Goal: Transaction & Acquisition: Purchase product/service

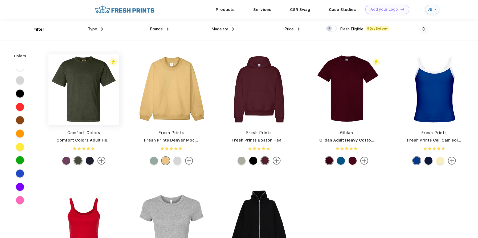
scroll to position [0, 0]
click at [20, 159] on div at bounding box center [20, 160] width 8 height 8
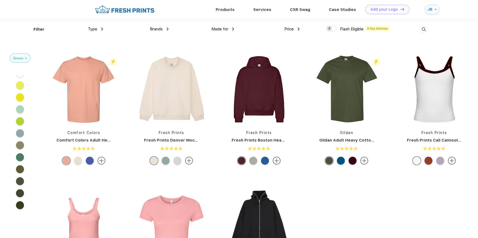
click at [94, 31] on span "Type" at bounding box center [92, 29] width 9 height 5
click at [99, 28] on div "Type" at bounding box center [95, 29] width 15 height 6
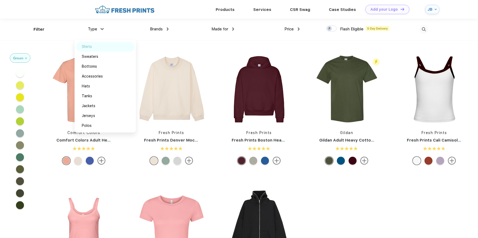
click at [94, 49] on div "Shirts" at bounding box center [105, 47] width 59 height 10
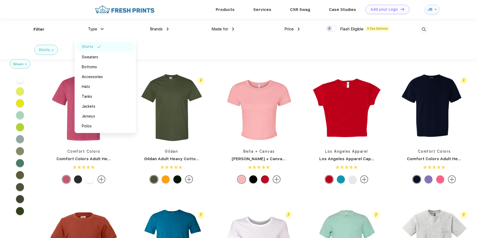
click at [158, 35] on div "Brands Most Popular Brands Moleskine Hydroflask Marine Layer S'well [PERSON_NAM…" at bounding box center [135, 30] width 65 height 22
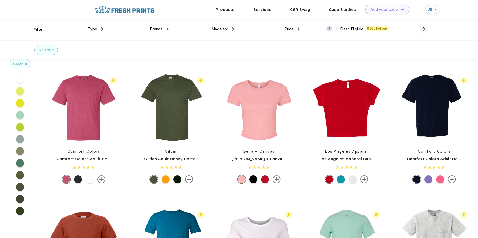
click at [335, 30] on div at bounding box center [331, 29] width 10 height 6
click at [329, 29] on input "checkbox" at bounding box center [327, 26] width 3 height 3
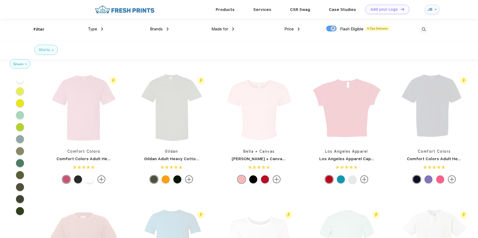
checkbox input "true"
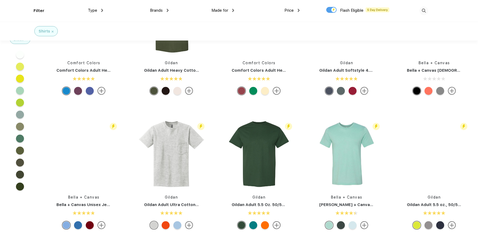
scroll to position [57, 0]
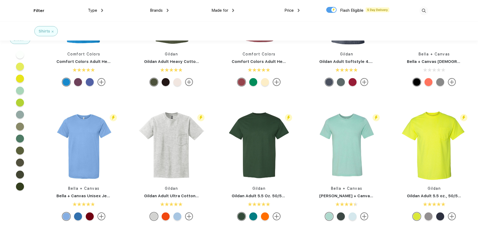
click at [241, 217] on div at bounding box center [241, 216] width 8 height 8
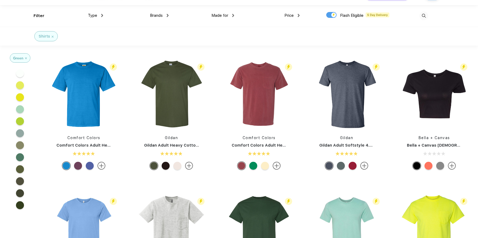
scroll to position [18, 0]
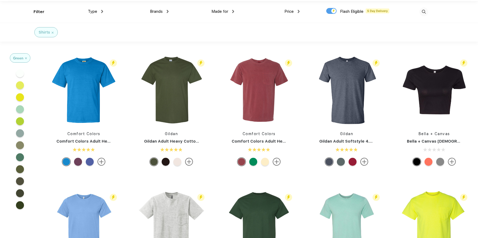
click at [365, 161] on img at bounding box center [364, 161] width 8 height 8
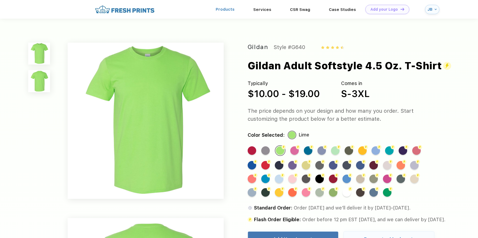
click at [230, 9] on link "Products" at bounding box center [224, 9] width 19 height 5
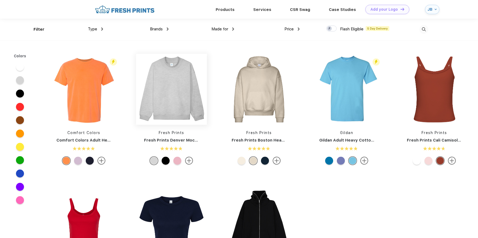
scroll to position [0, 0]
click at [20, 160] on div at bounding box center [20, 160] width 8 height 8
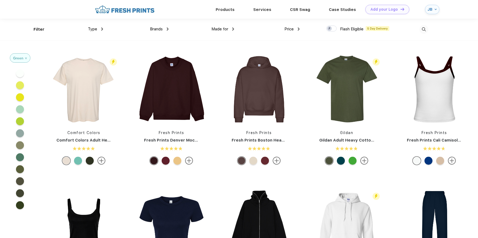
click at [19, 145] on div at bounding box center [20, 145] width 8 height 8
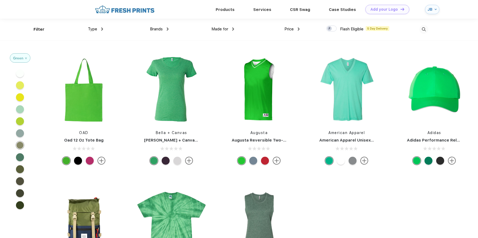
click at [20, 158] on div at bounding box center [20, 157] width 8 height 8
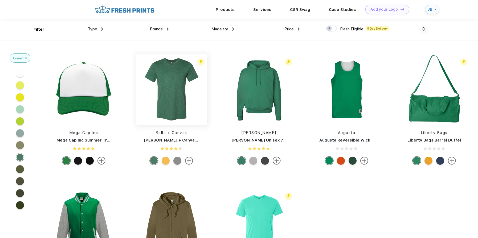
click at [167, 86] on img at bounding box center [171, 89] width 71 height 71
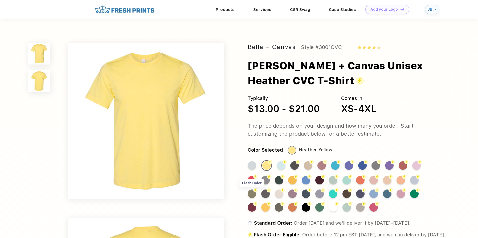
click at [250, 193] on div "Flash Color" at bounding box center [251, 193] width 9 height 9
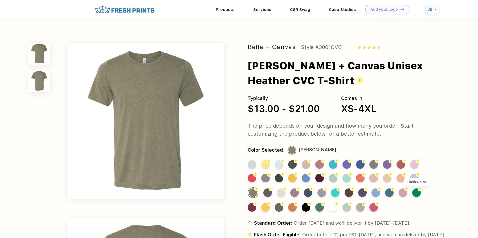
click at [414, 193] on div "Flash Color" at bounding box center [416, 192] width 9 height 9
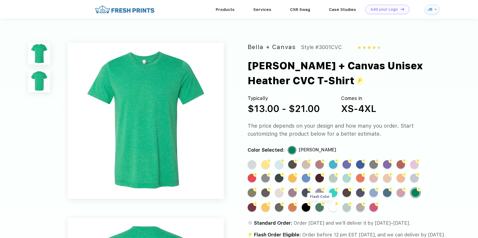
click at [321, 209] on div "Flash Color" at bounding box center [319, 207] width 9 height 9
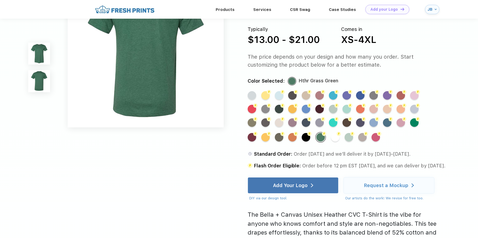
scroll to position [229, 0]
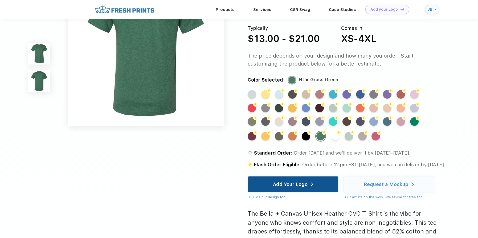
click at [311, 186] on div "Add Your Logo" at bounding box center [293, 183] width 40 height 15
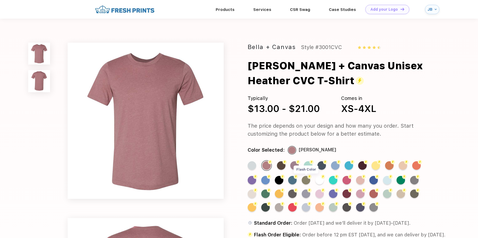
click at [305, 180] on div "Flash Color" at bounding box center [305, 180] width 9 height 9
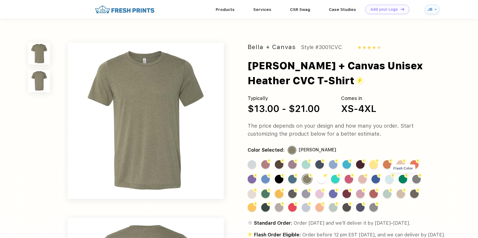
click at [400, 179] on div "Flash Color" at bounding box center [402, 179] width 9 height 9
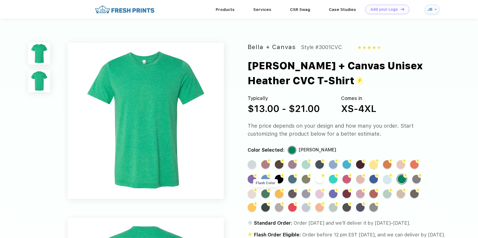
click at [264, 193] on div "Flash Color" at bounding box center [265, 193] width 9 height 9
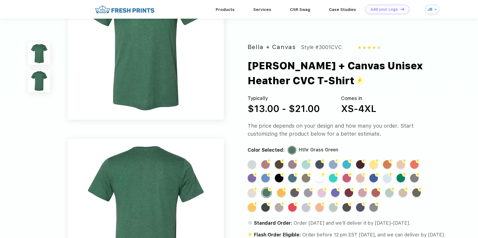
scroll to position [73, 0]
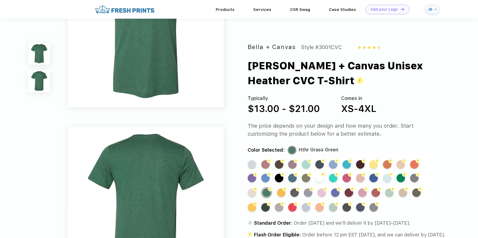
click at [343, 128] on div "The price depends on your design and how many you order. Start customizing the …" at bounding box center [345, 130] width 196 height 16
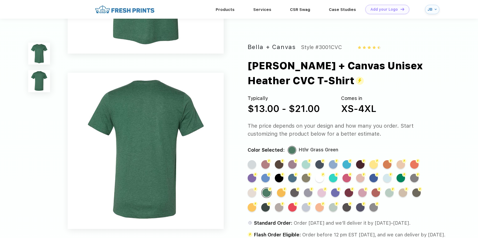
scroll to position [127, 0]
click at [434, 139] on div "Bella + Canvas Style #3001CVC Bella + Canvas Unisex Heather CVC T-Shirt Typical…" at bounding box center [345, 206] width 196 height 326
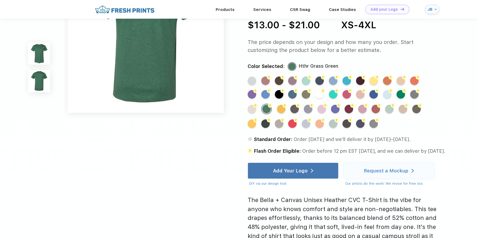
scroll to position [244, 0]
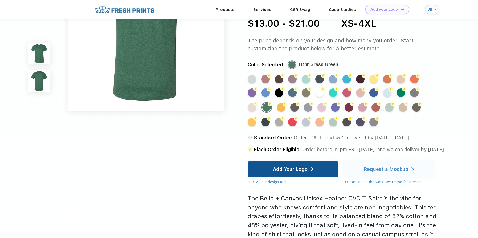
click at [280, 169] on div "Add Your Logo" at bounding box center [290, 168] width 35 height 5
